Goal: Find specific page/section: Find specific page/section

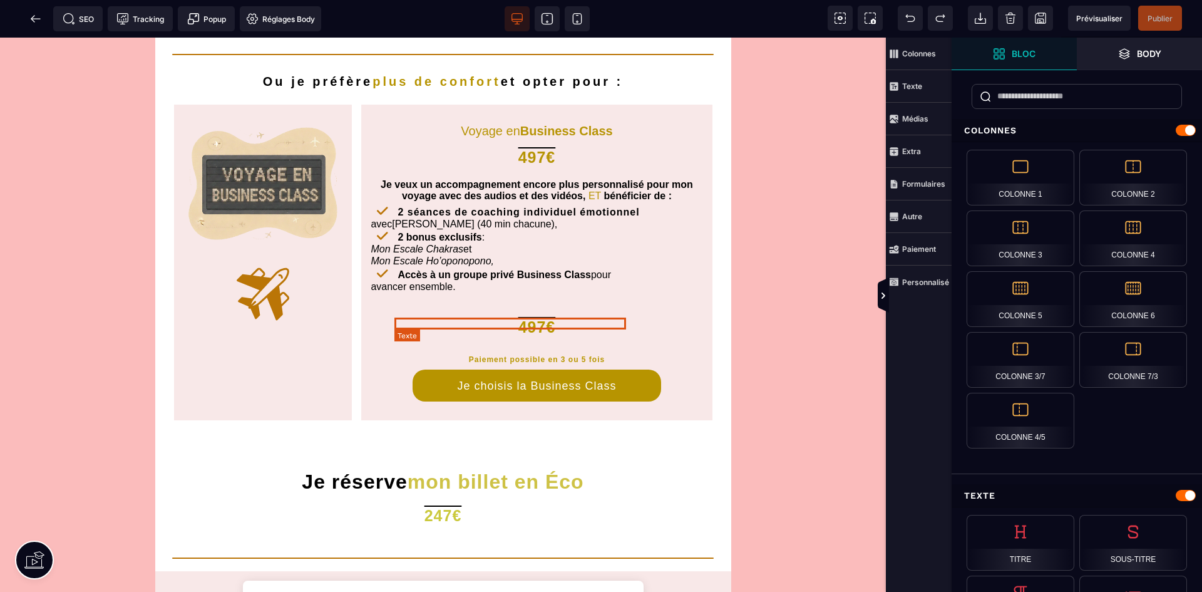
scroll to position [501, 0]
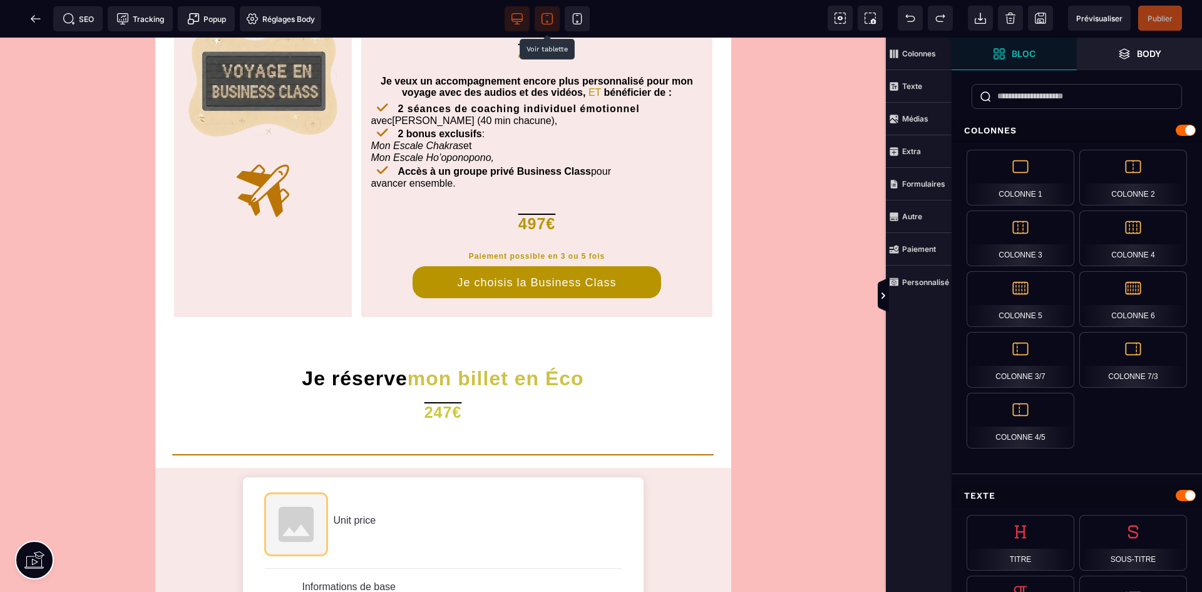
click at [553, 11] on span at bounding box center [547, 18] width 25 height 25
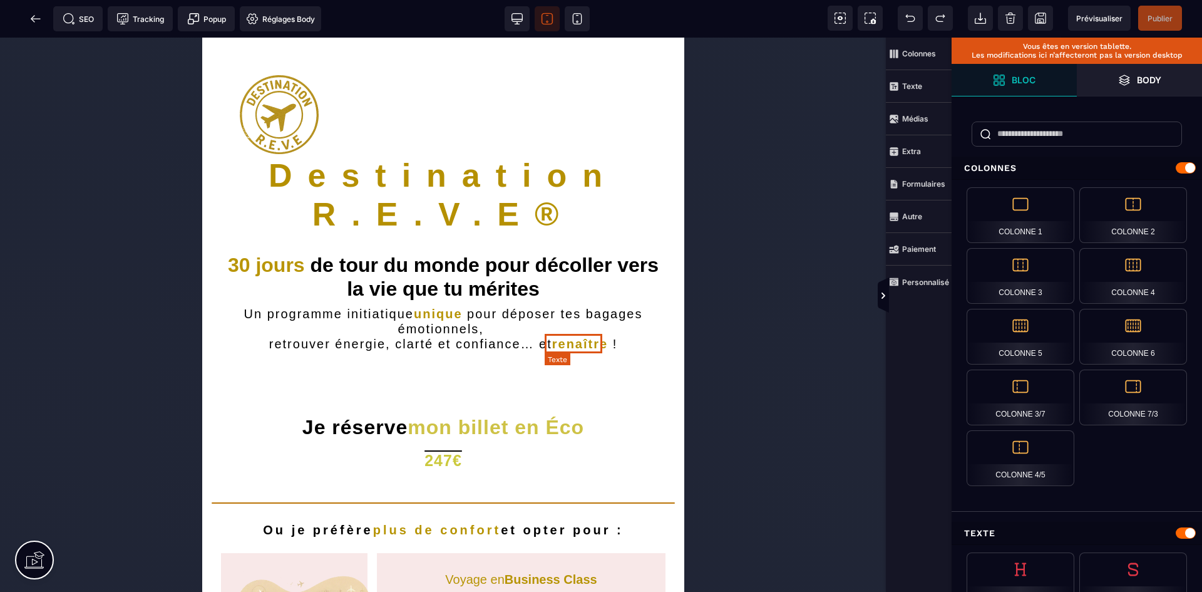
scroll to position [0, 0]
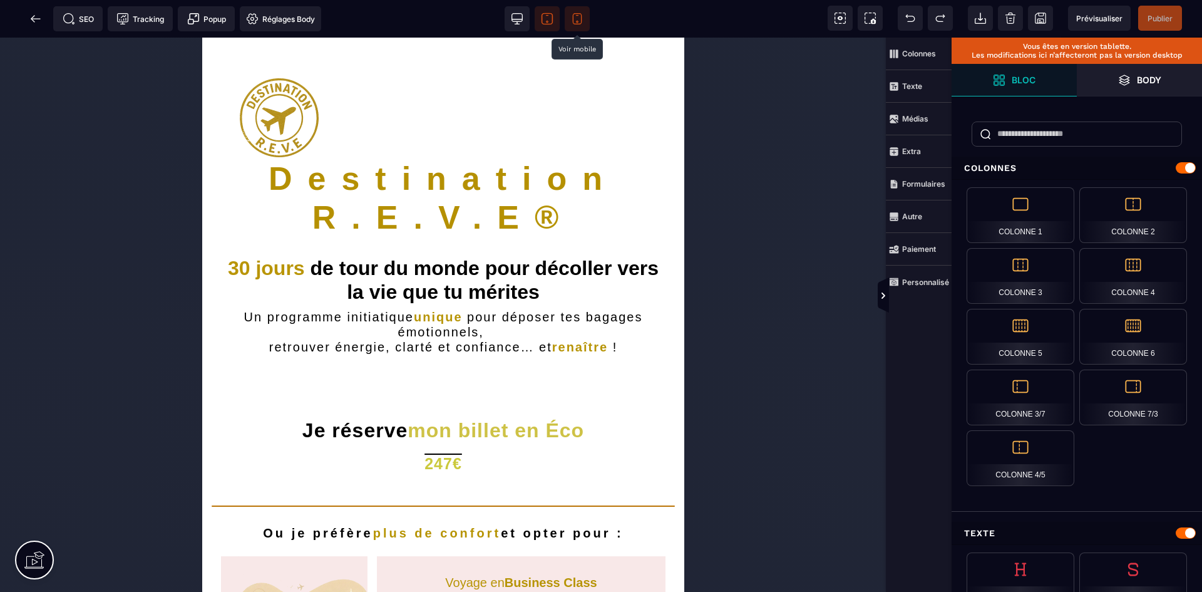
click at [572, 19] on icon at bounding box center [577, 19] width 13 height 13
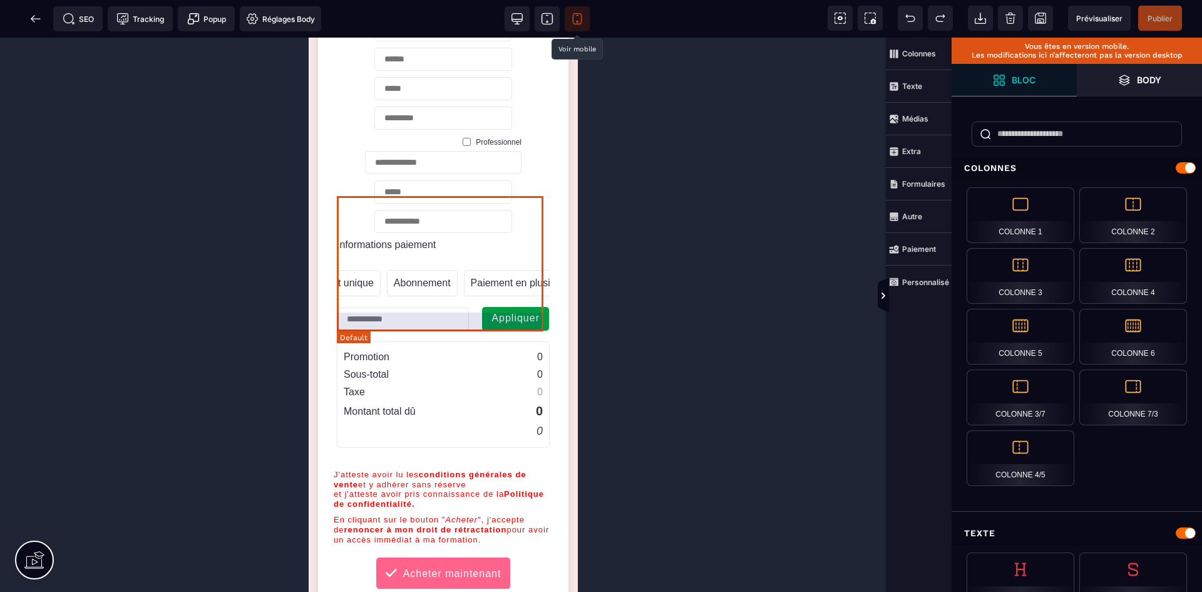
scroll to position [1690, 0]
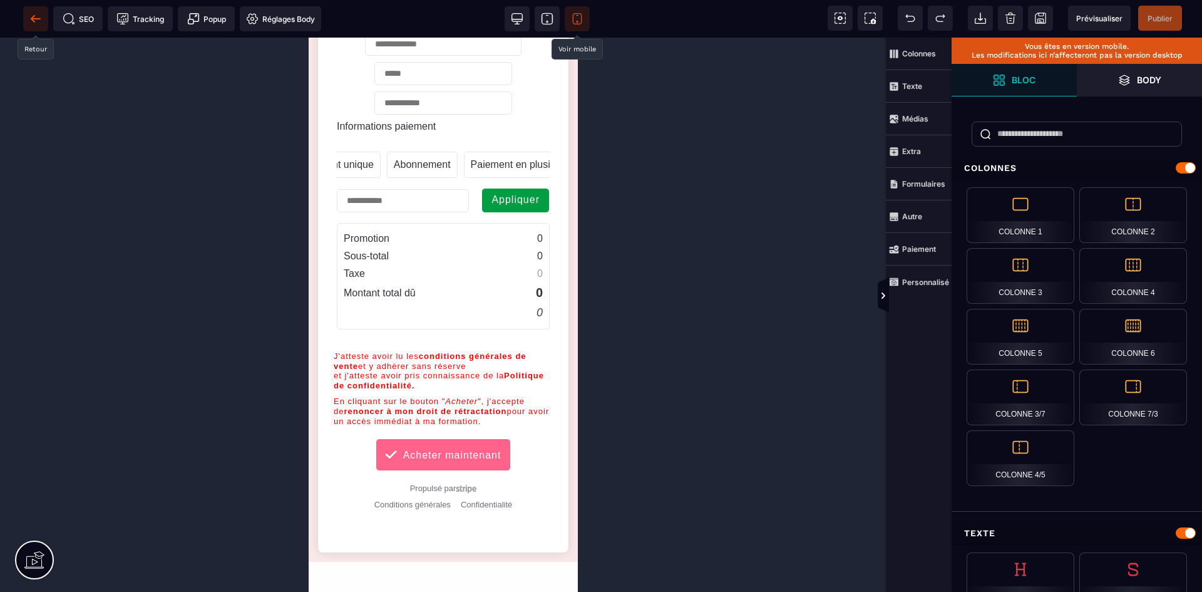
click at [44, 17] on span at bounding box center [35, 18] width 25 height 25
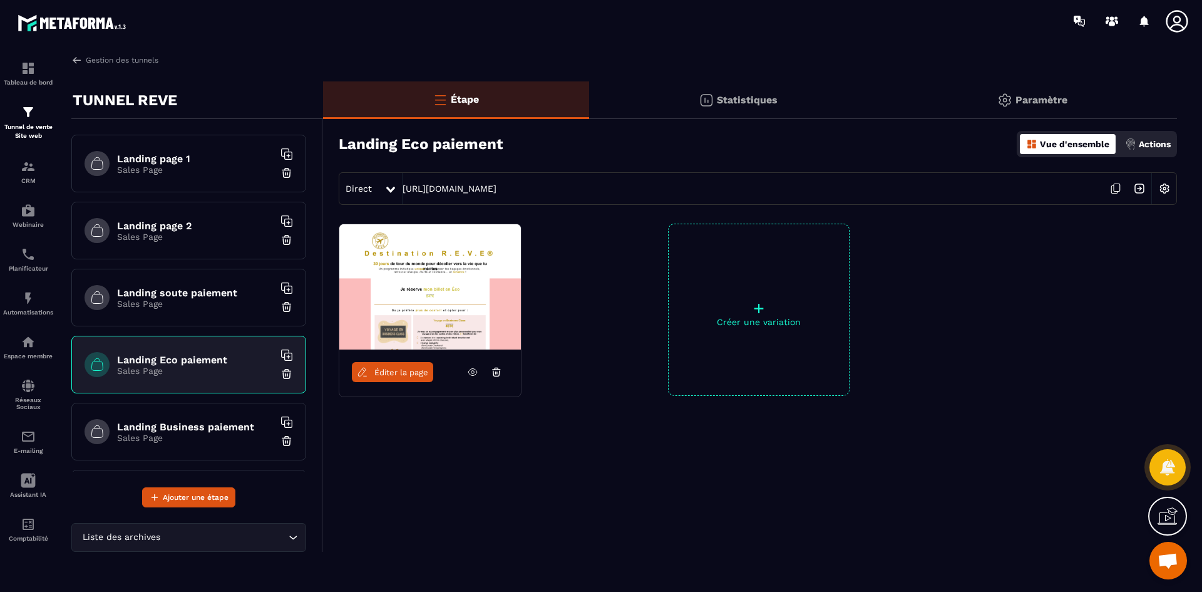
click at [220, 421] on h6 "Landing Business paiement" at bounding box center [195, 427] width 157 height 12
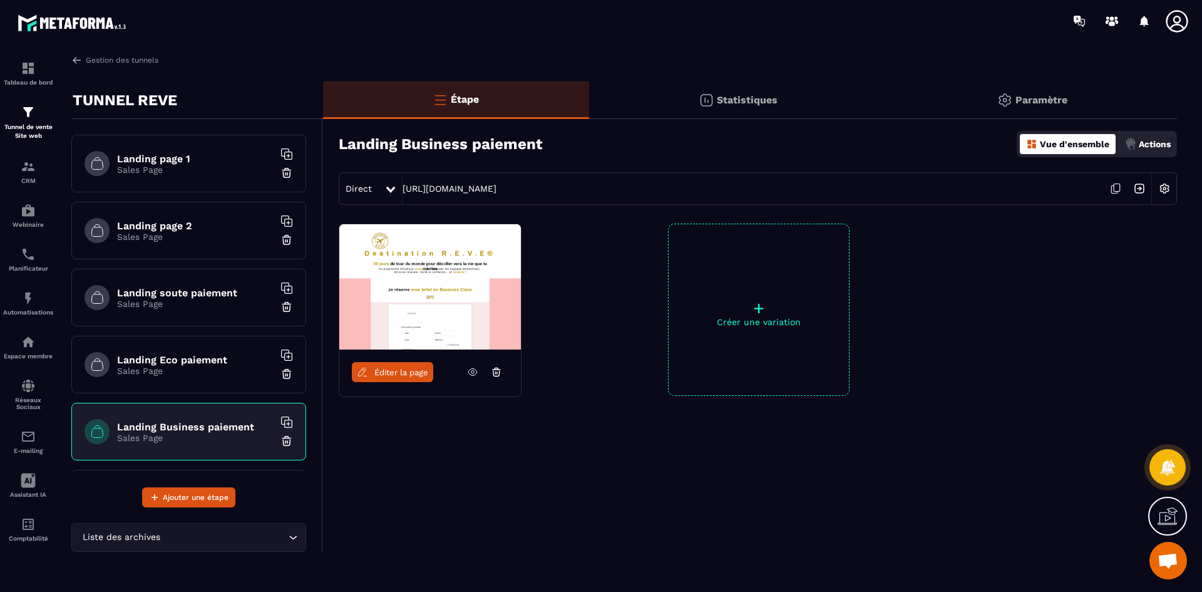
click at [394, 370] on span "Éditer la page" at bounding box center [401, 372] width 54 height 9
